Goal: Navigation & Orientation: Find specific page/section

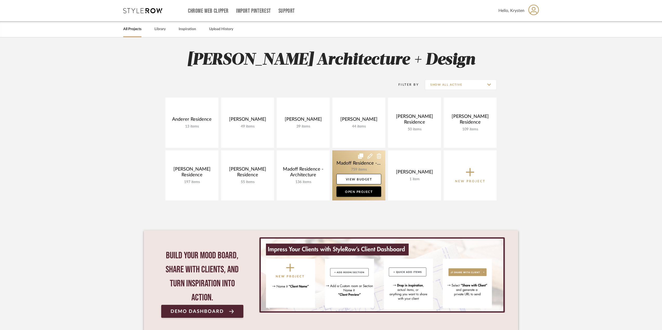
click at [347, 166] on link at bounding box center [358, 176] width 53 height 50
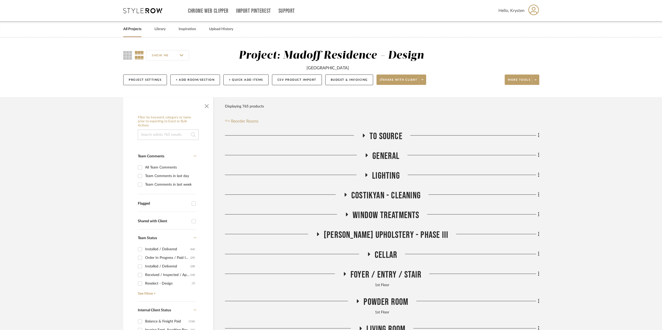
click at [372, 236] on span "[PERSON_NAME] Upholstery - Phase III" at bounding box center [386, 235] width 125 height 11
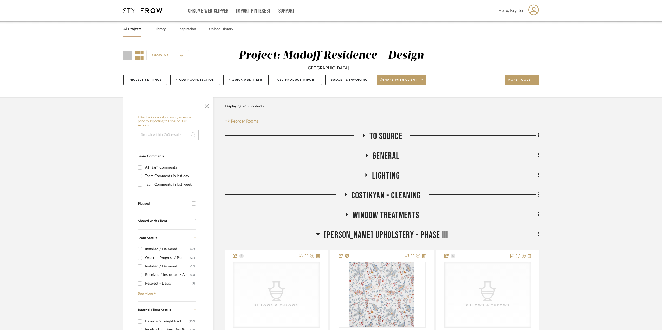
click at [361, 233] on span "[PERSON_NAME] Upholstery - Phase III" at bounding box center [386, 235] width 125 height 11
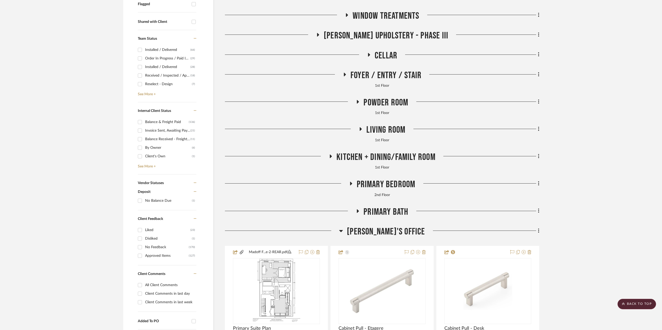
scroll to position [208, 0]
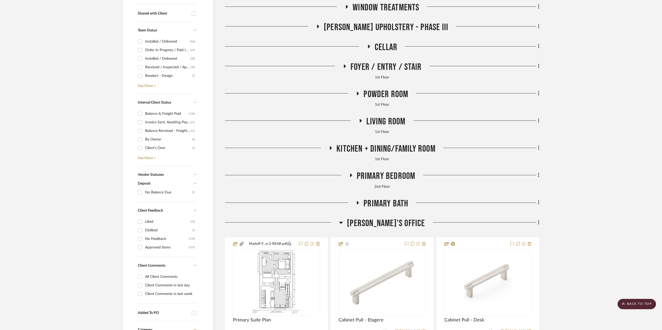
click at [388, 224] on span "[PERSON_NAME]'s Office" at bounding box center [386, 223] width 78 height 11
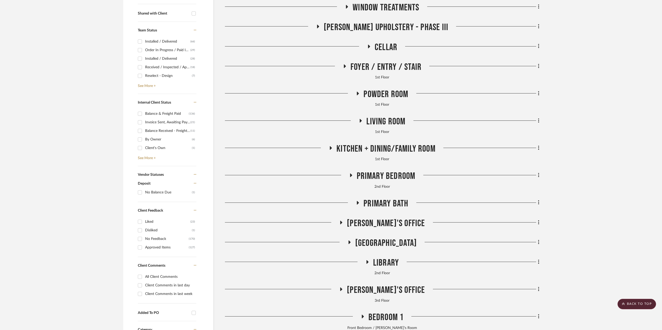
click at [384, 243] on span "[GEOGRAPHIC_DATA]" at bounding box center [386, 243] width 62 height 11
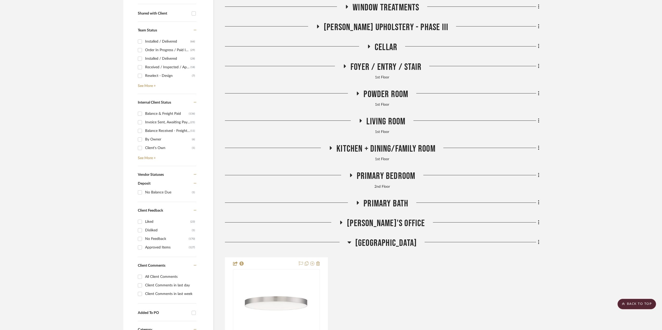
click at [386, 241] on span "[GEOGRAPHIC_DATA]" at bounding box center [386, 243] width 62 height 11
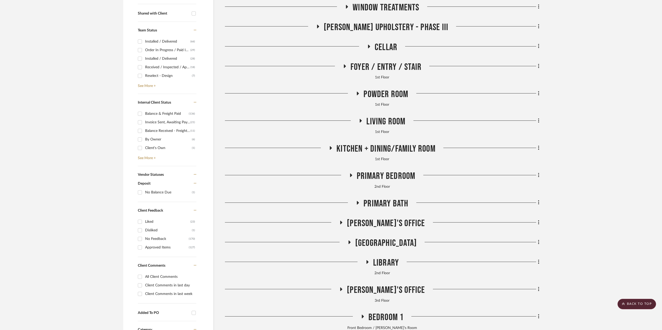
click at [386, 260] on span "Library" at bounding box center [386, 263] width 26 height 11
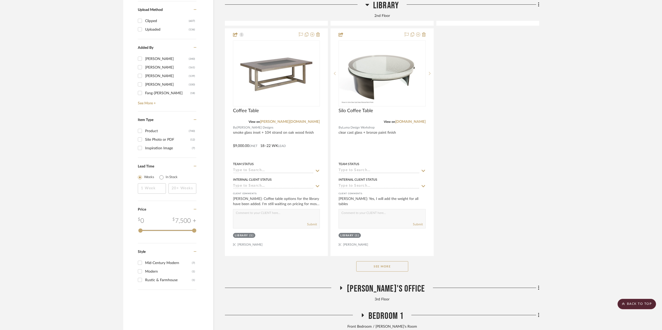
scroll to position [962, 0]
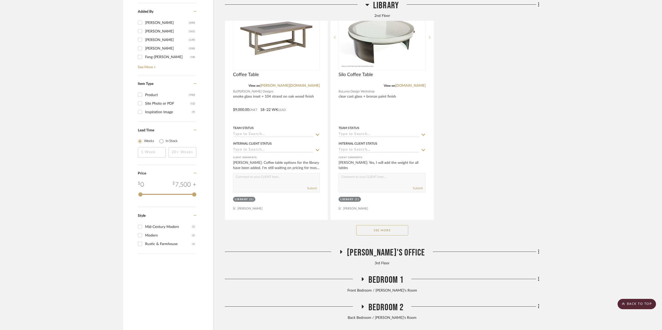
click at [387, 256] on span "[PERSON_NAME]'s Office" at bounding box center [386, 252] width 78 height 11
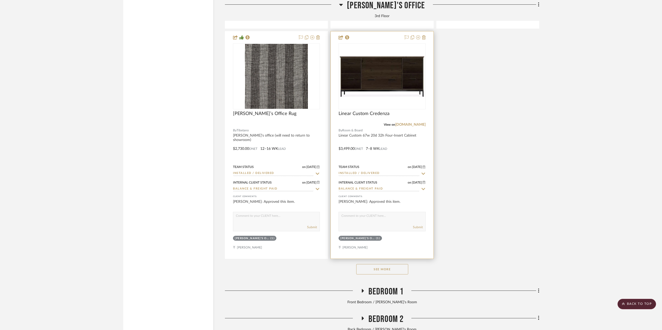
scroll to position [1690, 0]
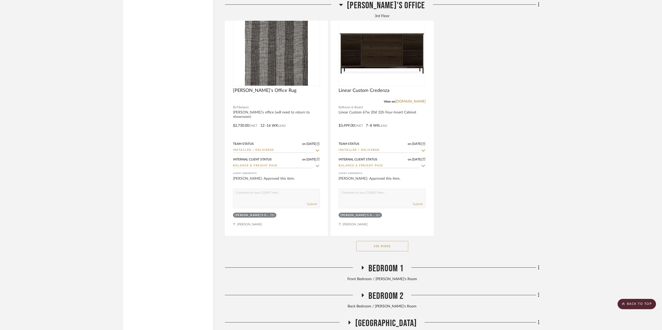
click at [371, 267] on span "Bedroom 1" at bounding box center [385, 268] width 35 height 11
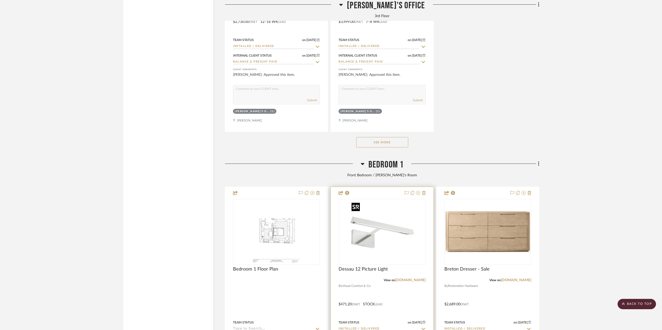
scroll to position [1872, 0]
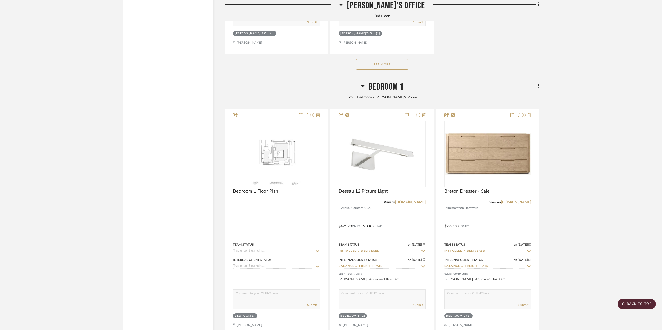
click at [391, 89] on span "Bedroom 1" at bounding box center [385, 86] width 35 height 11
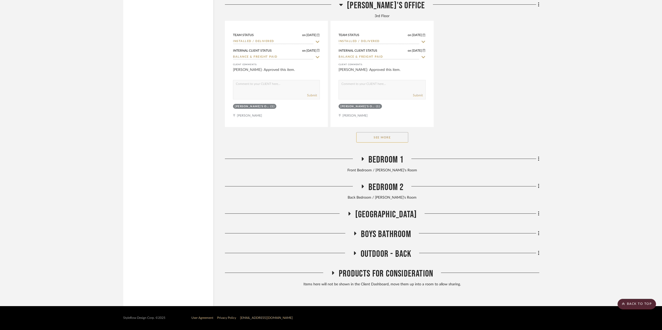
click at [372, 185] on span "Bedroom 2" at bounding box center [385, 187] width 35 height 11
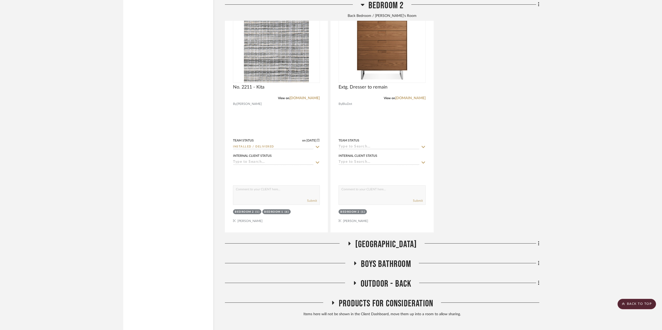
scroll to position [2262, 0]
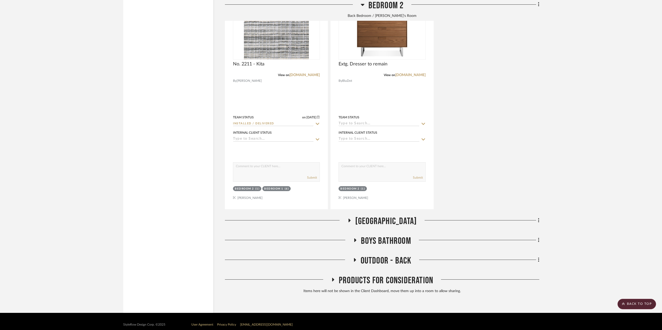
click at [383, 256] on span "Outdoor - Back" at bounding box center [386, 261] width 51 height 11
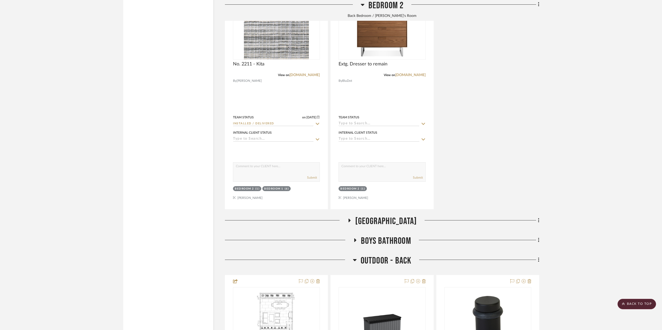
click at [384, 257] on span "Outdoor - Back" at bounding box center [386, 261] width 51 height 11
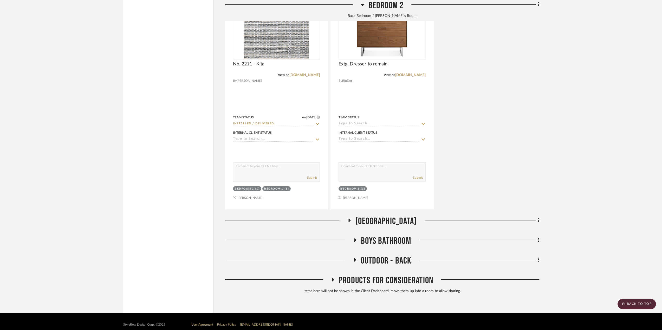
click at [376, 241] on span "Boys Bathroom" at bounding box center [386, 241] width 50 height 11
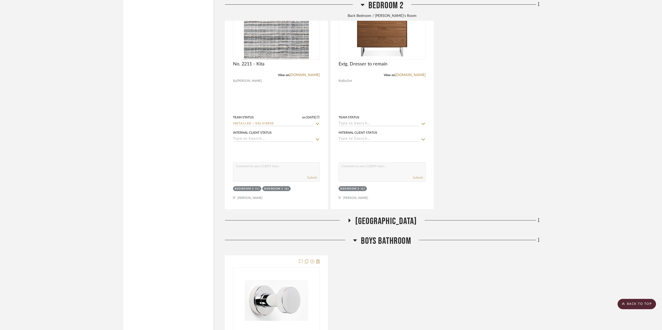
click at [374, 240] on span "Boys Bathroom" at bounding box center [386, 241] width 50 height 11
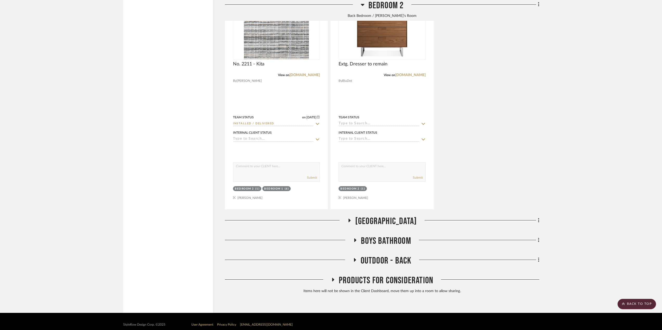
click at [382, 220] on span "[GEOGRAPHIC_DATA]" at bounding box center [386, 221] width 62 height 11
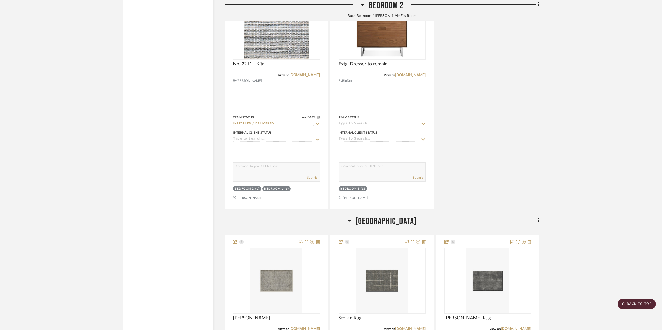
click at [380, 221] on span "[GEOGRAPHIC_DATA]" at bounding box center [386, 221] width 62 height 11
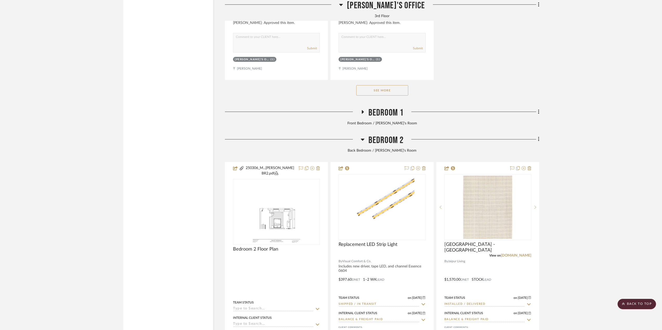
click at [377, 141] on span "Bedroom 2" at bounding box center [385, 140] width 35 height 11
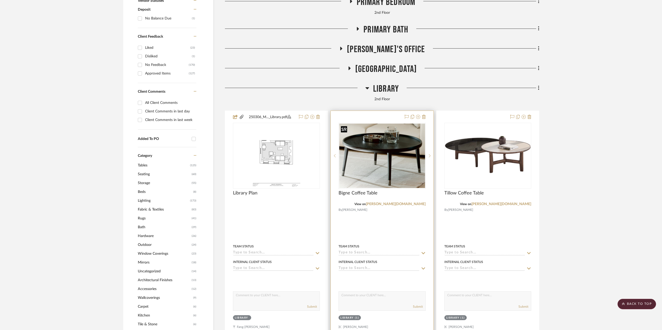
scroll to position [319, 0]
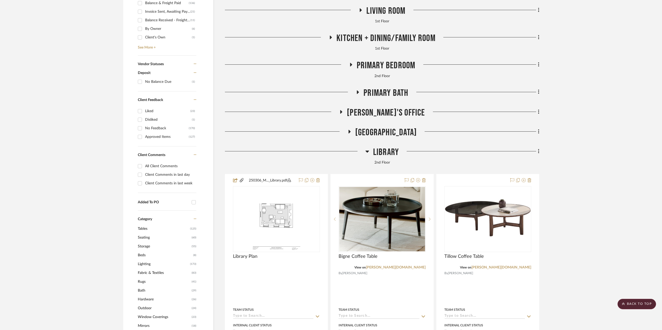
click at [384, 132] on span "[GEOGRAPHIC_DATA]" at bounding box center [386, 132] width 62 height 11
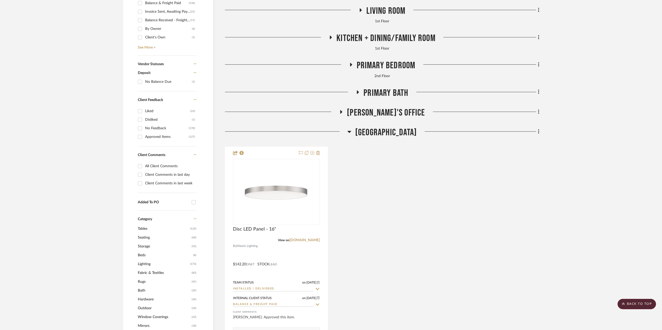
click at [384, 132] on span "[GEOGRAPHIC_DATA]" at bounding box center [386, 132] width 62 height 11
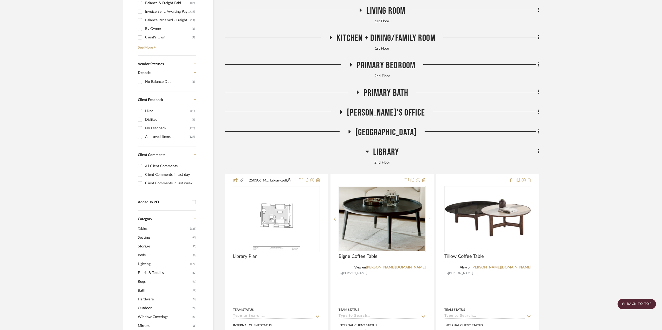
click at [384, 110] on span "[PERSON_NAME]'s Office" at bounding box center [386, 112] width 78 height 11
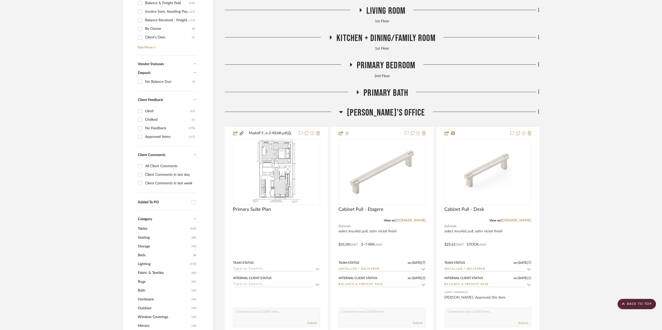
click at [384, 110] on span "[PERSON_NAME]'s Office" at bounding box center [386, 112] width 78 height 11
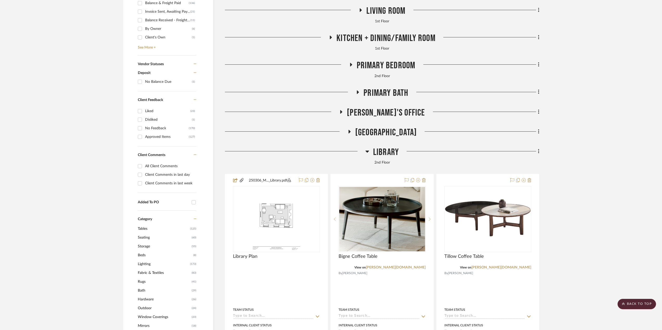
click at [384, 92] on span "Primary Bath" at bounding box center [385, 93] width 45 height 11
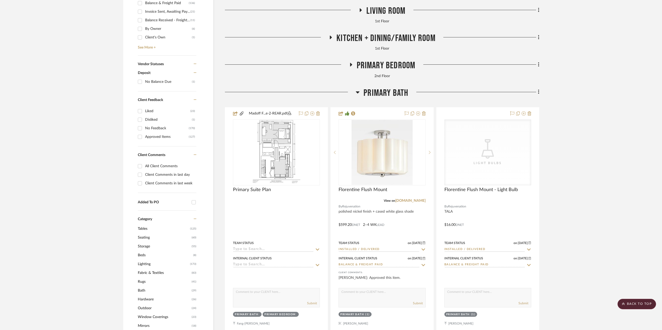
click at [384, 91] on span "Primary Bath" at bounding box center [385, 93] width 45 height 11
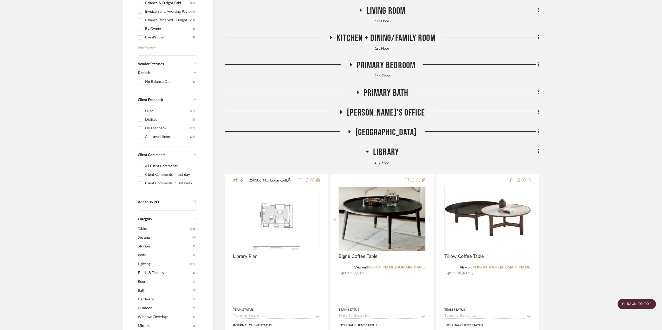
click at [396, 65] on span "Primary Bedroom" at bounding box center [386, 65] width 59 height 11
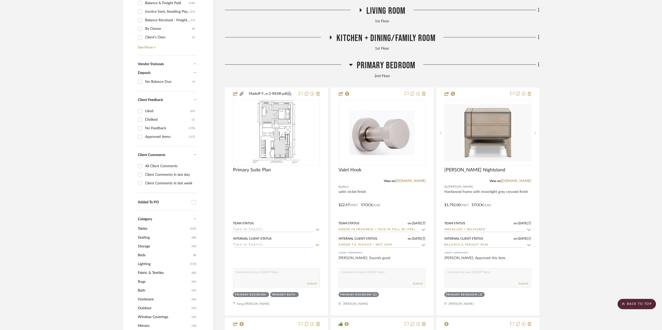
click at [396, 66] on span "Primary Bedroom" at bounding box center [386, 65] width 59 height 11
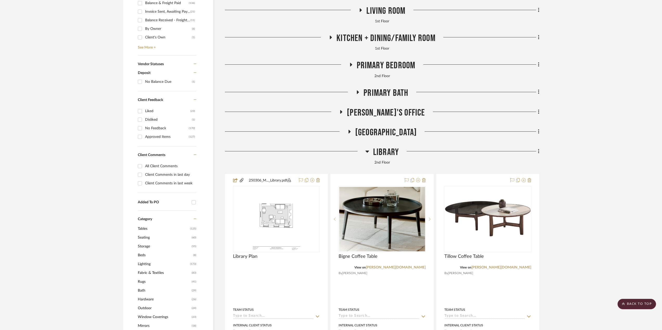
click at [387, 39] on span "Kitchen + Dining/Family Room" at bounding box center [385, 38] width 99 height 11
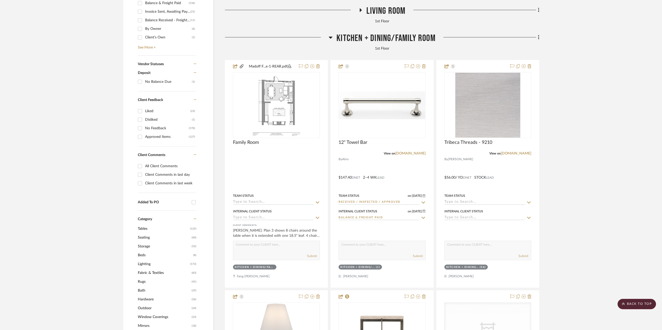
click at [387, 39] on span "Kitchen + Dining/Family Room" at bounding box center [385, 38] width 99 height 11
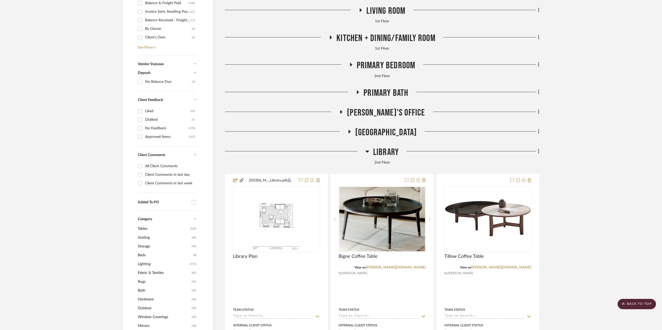
click at [381, 12] on span "Living Room" at bounding box center [385, 10] width 39 height 11
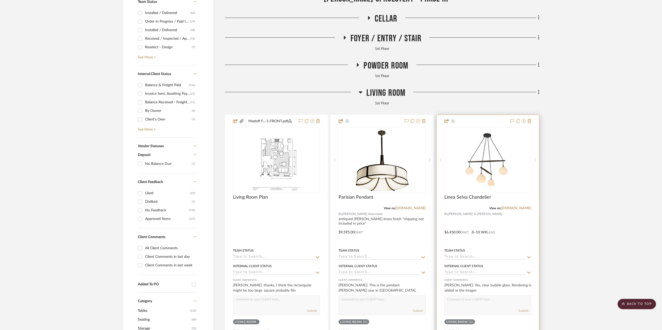
scroll to position [215, 0]
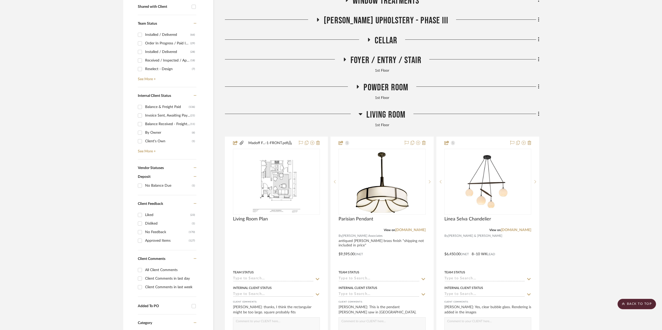
click at [370, 87] on span "Powder Room" at bounding box center [385, 87] width 45 height 11
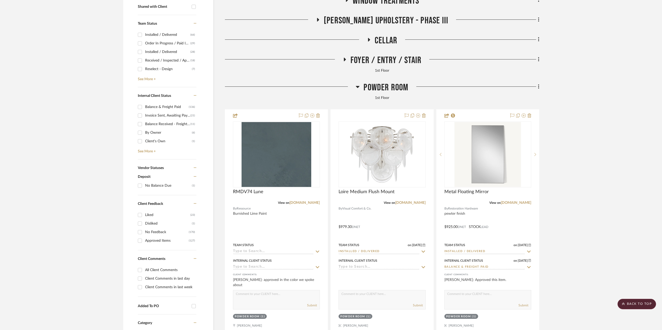
click at [372, 87] on span "Powder Room" at bounding box center [385, 87] width 45 height 11
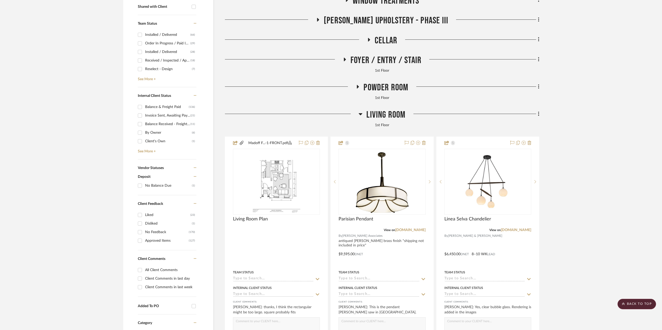
click at [362, 62] on span "Foyer / Entry / Stair" at bounding box center [385, 60] width 71 height 11
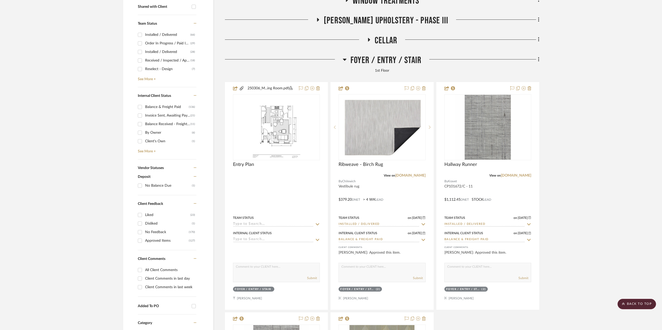
click at [362, 62] on span "Foyer / Entry / Stair" at bounding box center [385, 60] width 71 height 11
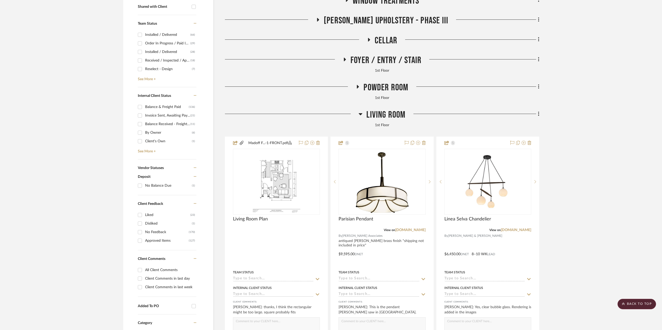
click at [380, 40] on span "Cellar" at bounding box center [386, 40] width 23 height 11
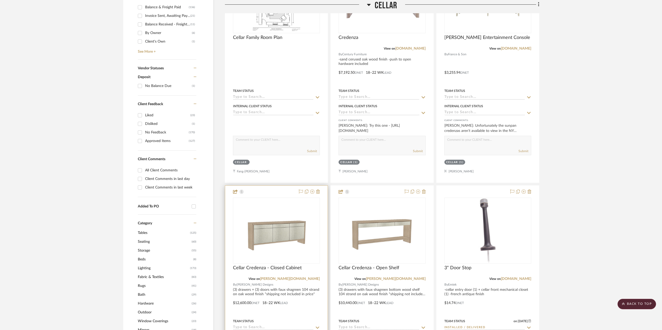
scroll to position [371, 0]
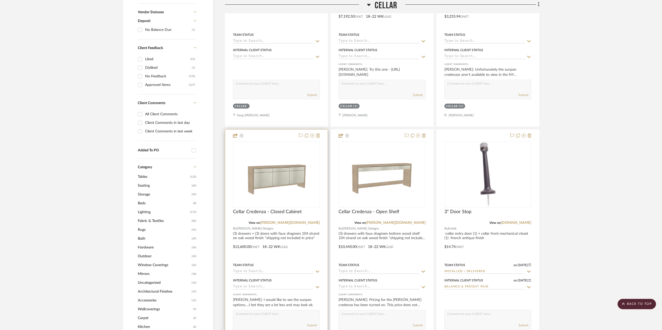
click at [318, 257] on div at bounding box center [276, 243] width 102 height 227
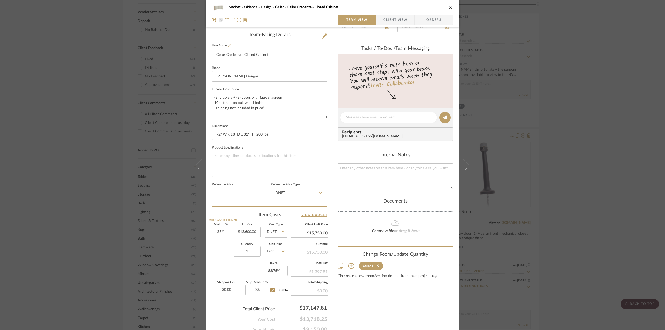
scroll to position [152, 0]
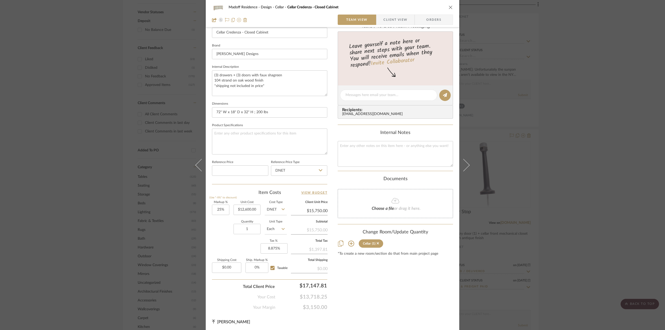
click at [549, 239] on div "Madoff Residence - Design Cellar Cellar Credenza - Closed Cabinet Team View Cli…" at bounding box center [332, 165] width 665 height 330
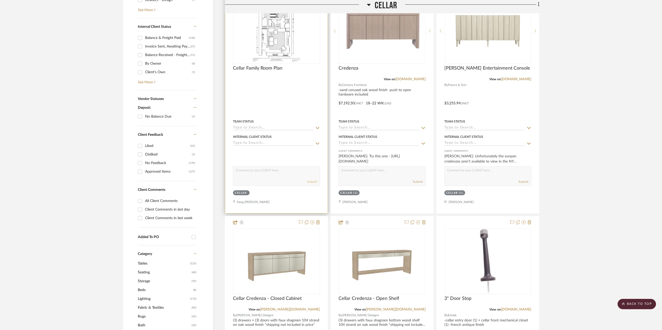
scroll to position [267, 0]
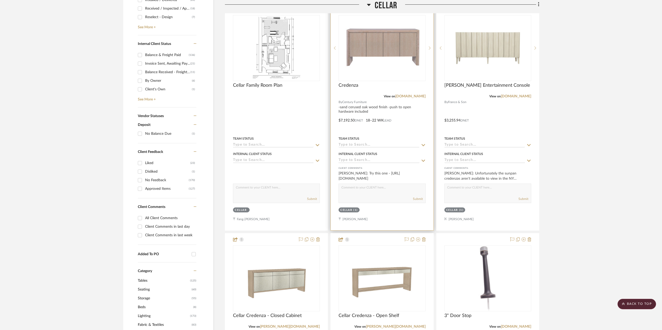
click at [389, 129] on div at bounding box center [382, 116] width 102 height 227
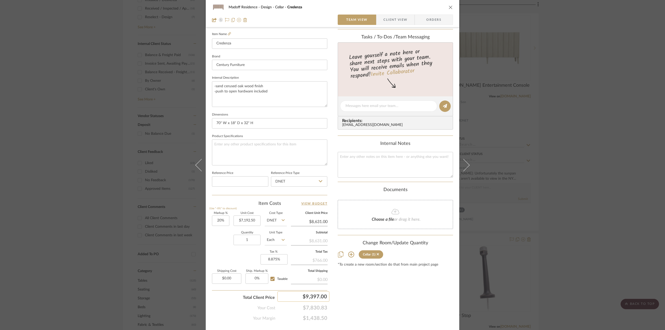
scroll to position [152, 0]
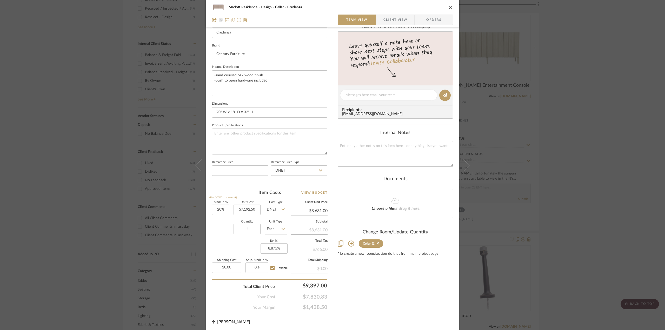
click at [586, 234] on div "Madoff Residence - Design Cellar Credenza Team View Client View Orders 1 / 2 Te…" at bounding box center [332, 165] width 665 height 330
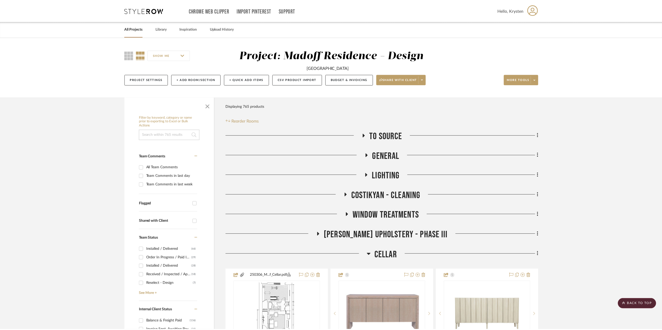
scroll to position [267, 0]
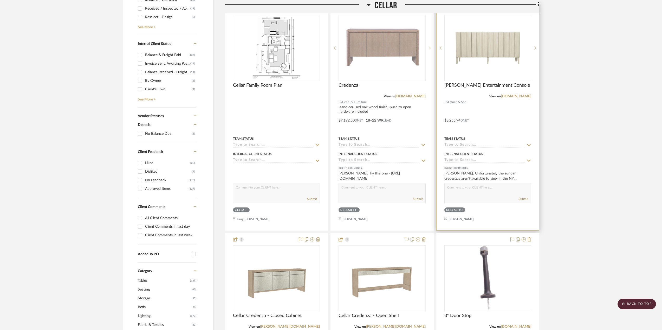
click at [506, 122] on div at bounding box center [487, 116] width 102 height 227
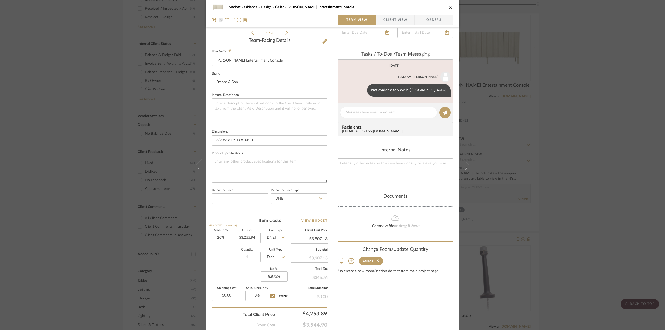
scroll to position [152, 0]
